Goal: Find specific page/section: Find specific page/section

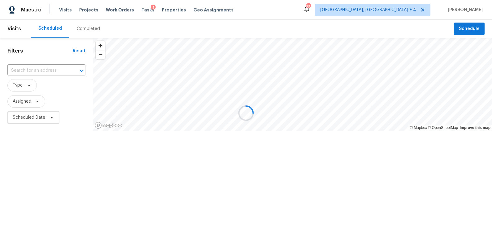
click at [121, 11] on div at bounding box center [246, 113] width 492 height 226
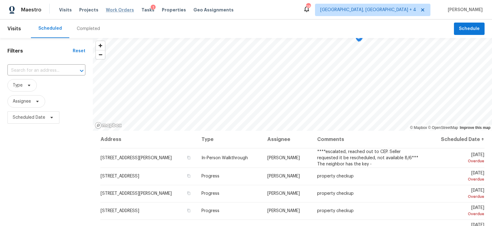
click at [119, 11] on span "Work Orders" at bounding box center [120, 10] width 28 height 6
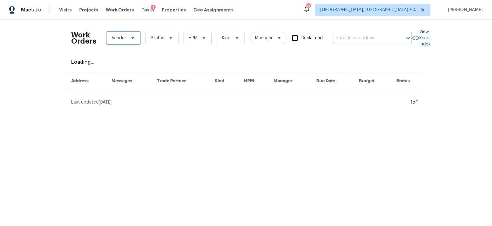
click at [132, 38] on icon at bounding box center [132, 38] width 5 height 5
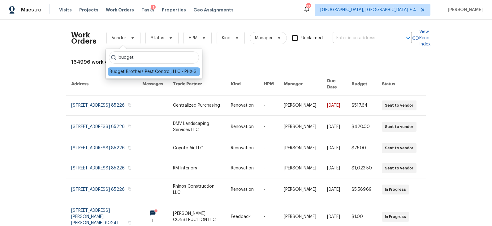
type input "budget"
click at [134, 72] on div "Budget Brothers Pest Control, LLC - PHX-S" at bounding box center [153, 72] width 87 height 6
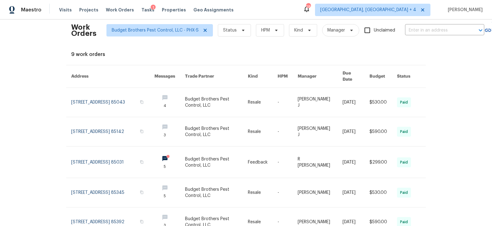
scroll to position [8, 0]
